Goal: Task Accomplishment & Management: Manage account settings

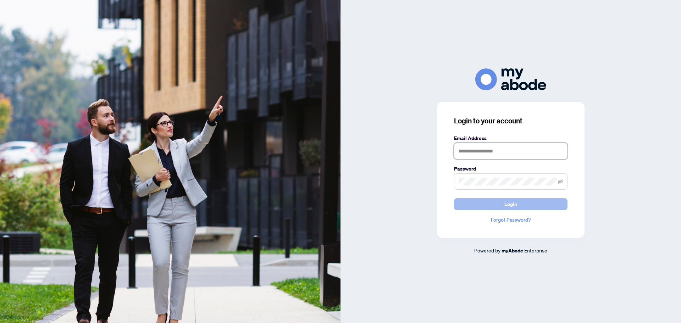
type input "**********"
click at [515, 207] on span "Login" at bounding box center [510, 204] width 13 height 11
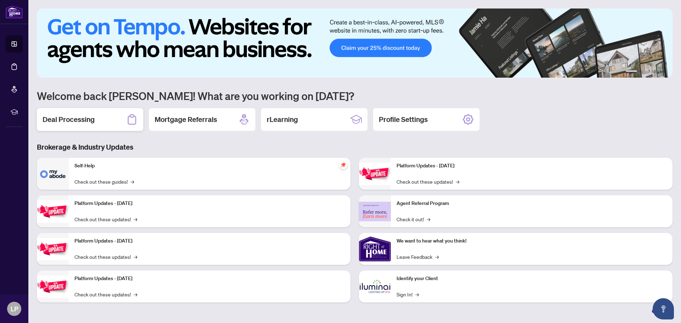
click at [84, 121] on h2 "Deal Processing" at bounding box center [69, 120] width 52 height 10
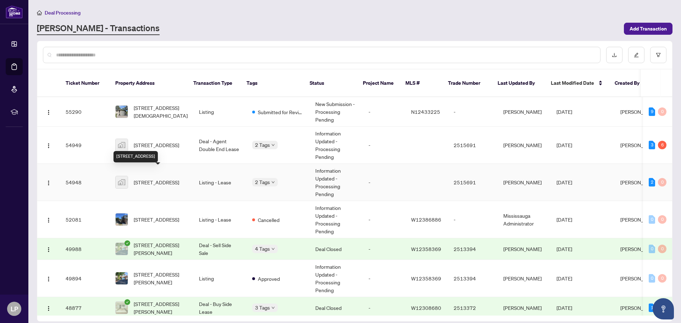
click at [163, 178] on span "[STREET_ADDRESS]" at bounding box center [156, 182] width 45 height 8
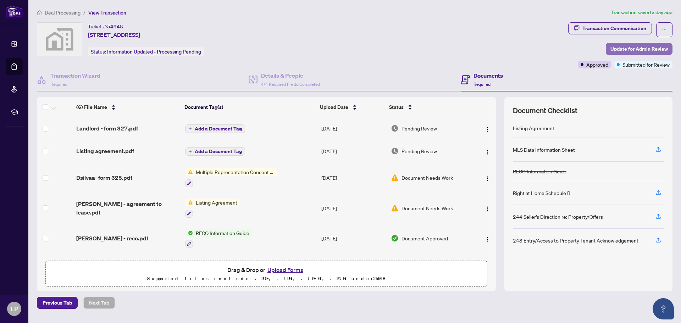
click at [635, 50] on span "Update for Admin Review" at bounding box center [638, 48] width 57 height 11
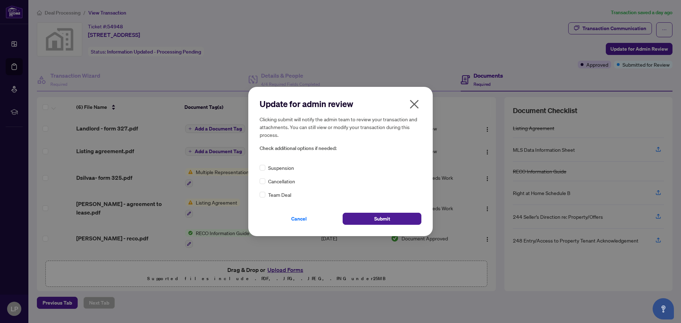
click at [416, 104] on icon "close" at bounding box center [413, 104] width 11 height 11
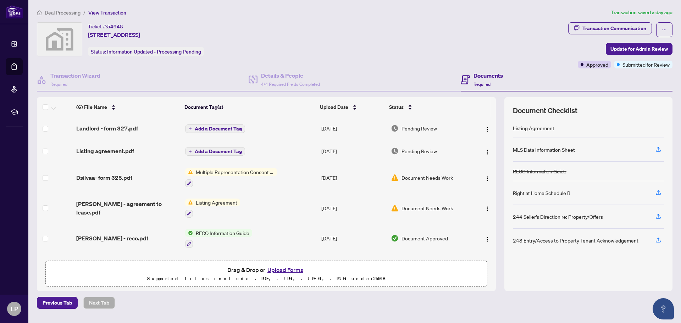
click at [59, 12] on span "Deal Processing" at bounding box center [63, 13] width 36 height 6
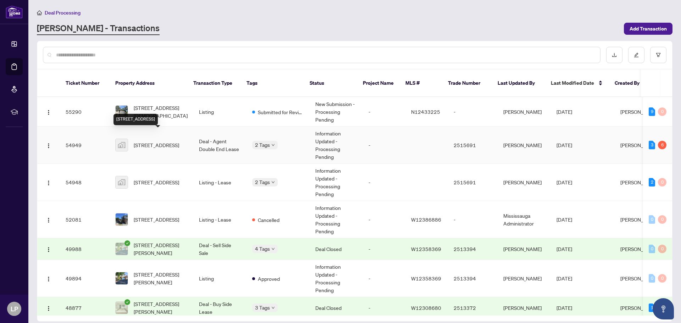
click at [149, 141] on span "[STREET_ADDRESS]" at bounding box center [156, 145] width 45 height 8
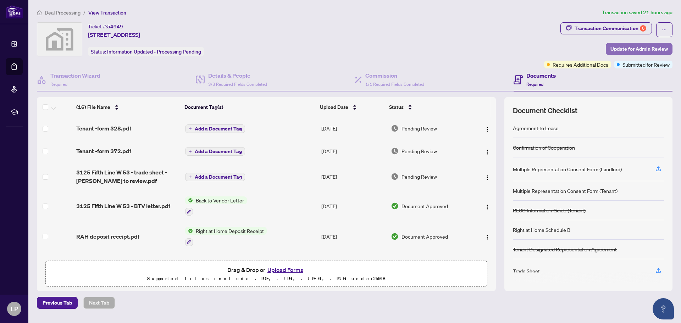
click at [648, 49] on span "Update for Admin Review" at bounding box center [638, 48] width 57 height 11
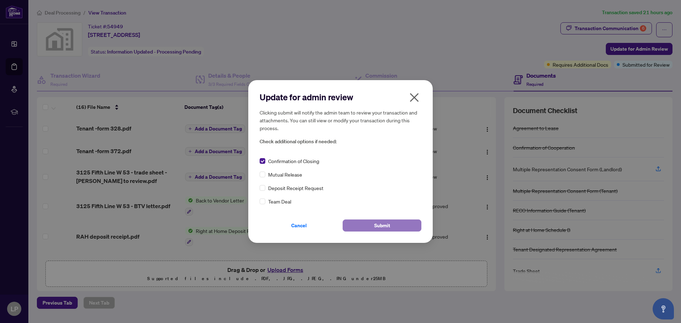
click at [387, 226] on span "Submit" at bounding box center [382, 225] width 16 height 11
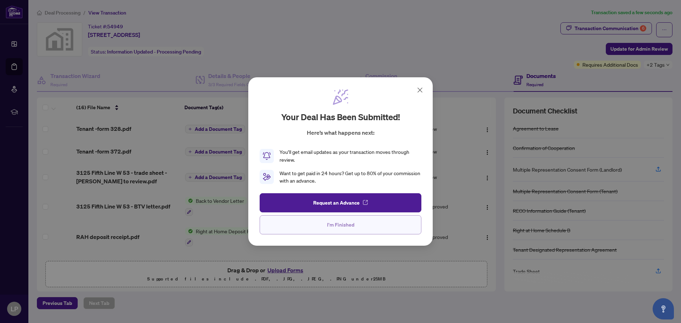
click at [341, 226] on span "I'm Finished" at bounding box center [340, 224] width 27 height 11
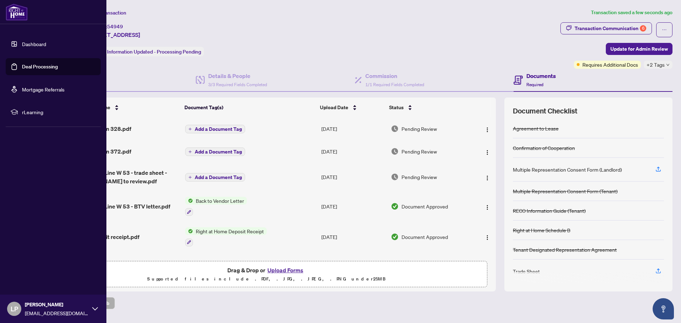
click at [23, 42] on link "Dashboard" at bounding box center [34, 44] width 24 height 6
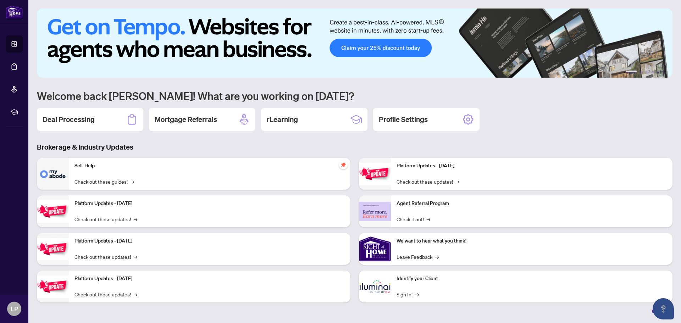
click at [369, 46] on img at bounding box center [354, 43] width 635 height 69
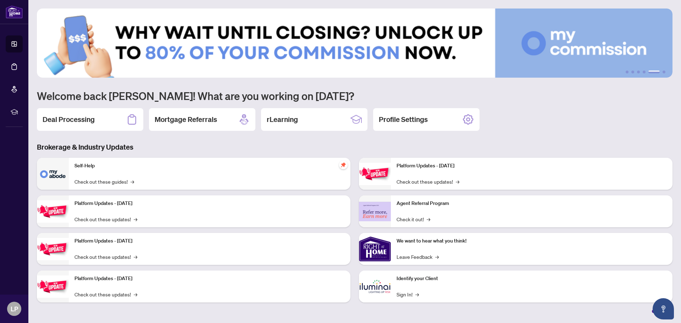
click at [523, 48] on img at bounding box center [354, 43] width 635 height 69
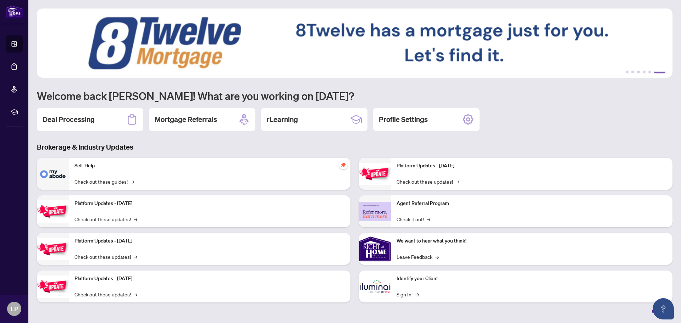
click at [661, 72] on button "6" at bounding box center [659, 72] width 11 height 3
click at [626, 72] on button "1" at bounding box center [627, 72] width 3 height 3
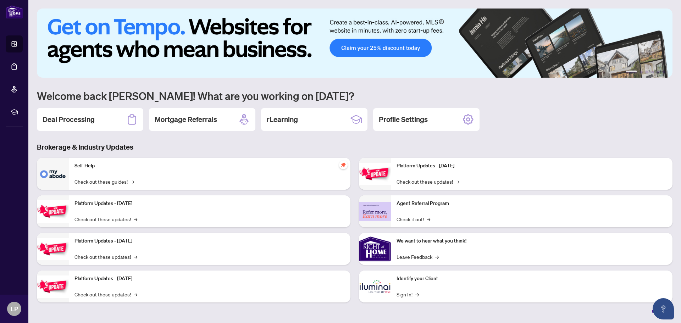
click at [376, 48] on img at bounding box center [354, 43] width 635 height 69
